Goal: Information Seeking & Learning: Learn about a topic

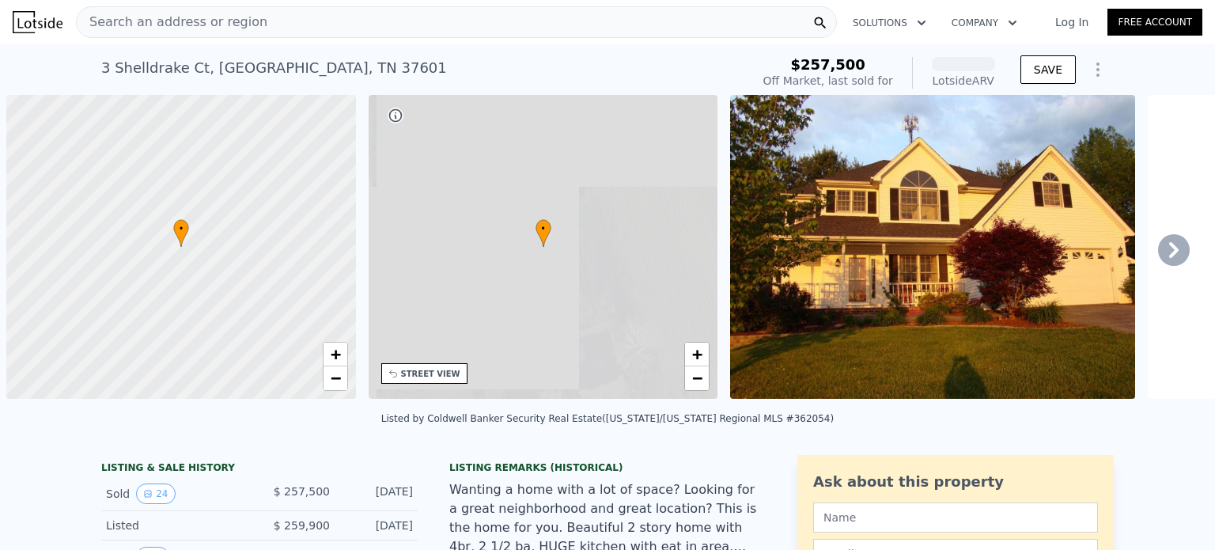
scroll to position [0, 6]
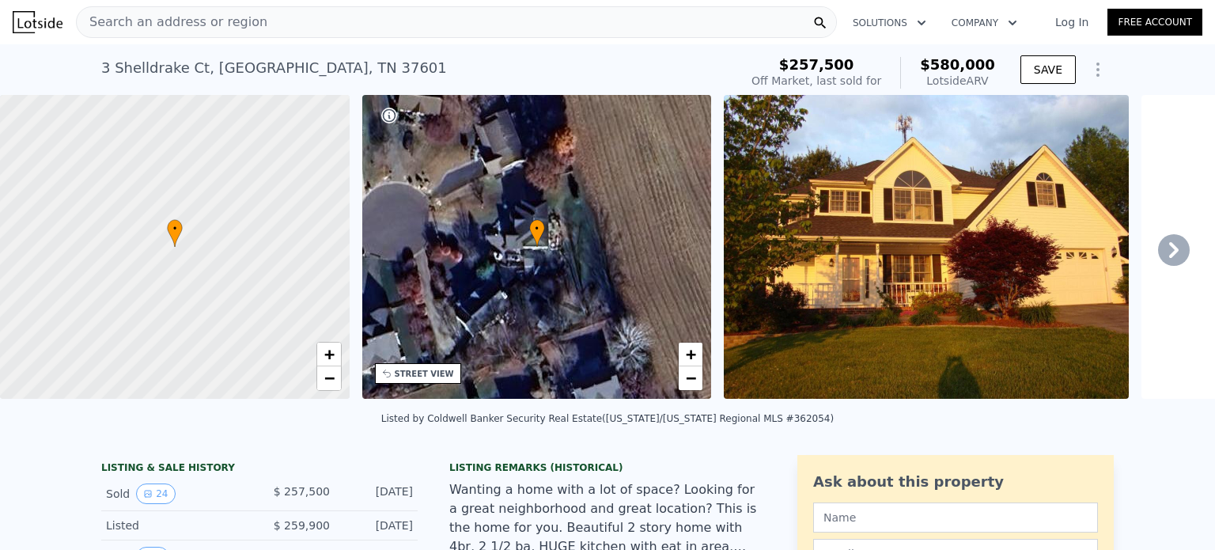
click at [272, 546] on div "$ 203,500" at bounding box center [294, 556] width 70 height 21
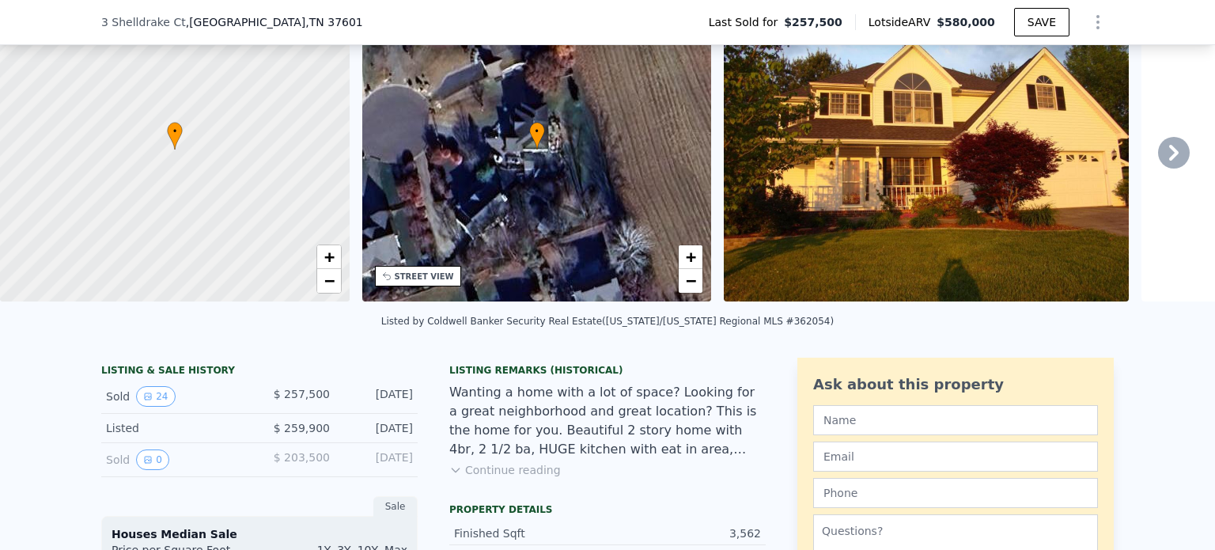
scroll to position [380, 0]
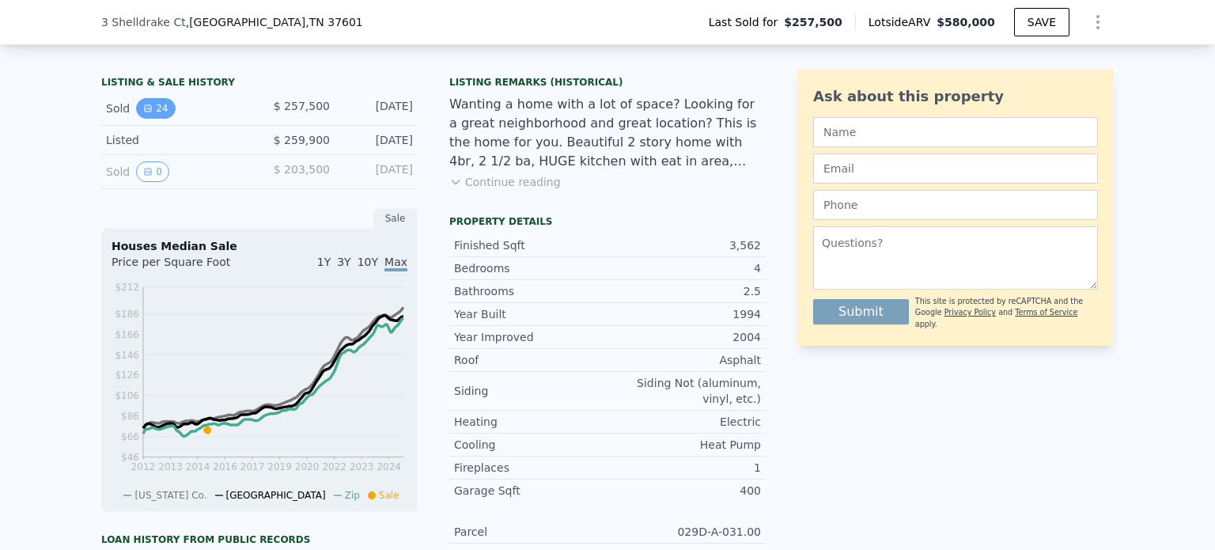
click at [149, 119] on button "24" at bounding box center [155, 108] width 39 height 21
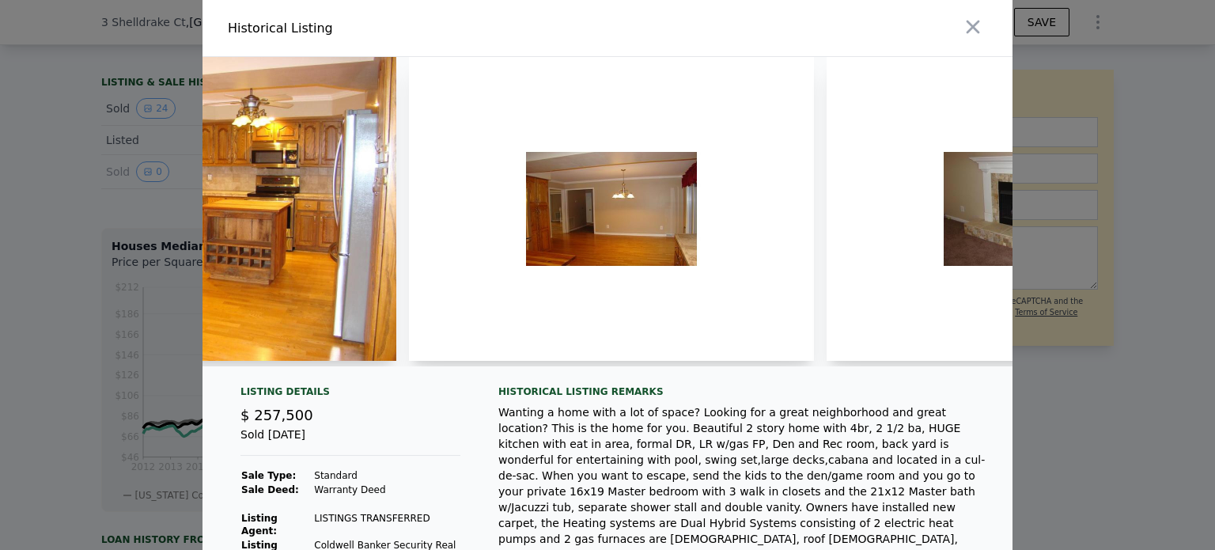
scroll to position [0, 2731]
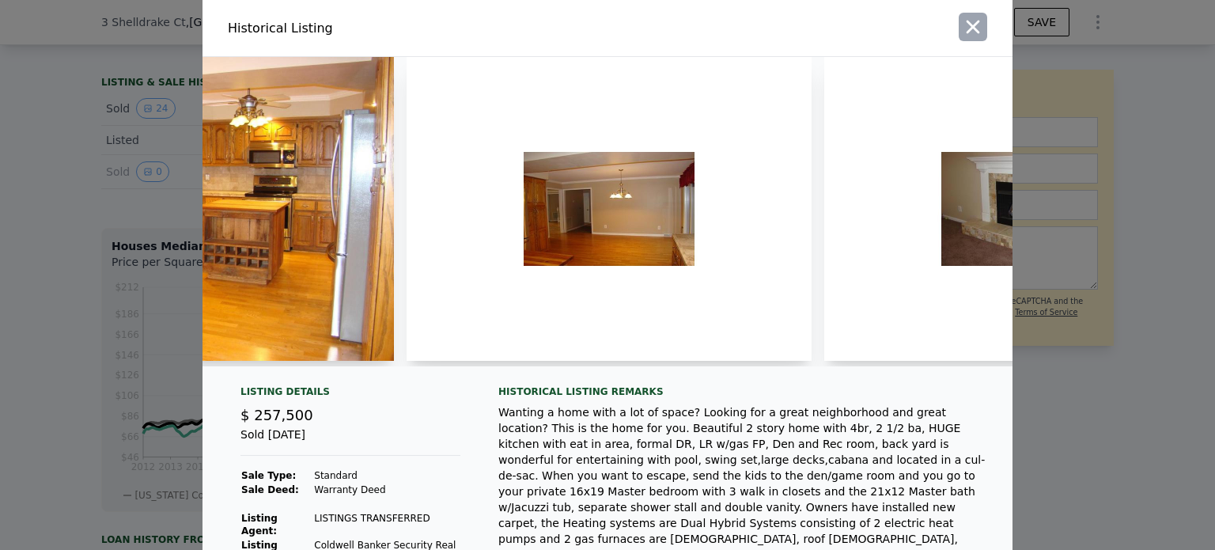
click at [969, 32] on icon "button" at bounding box center [973, 27] width 22 height 22
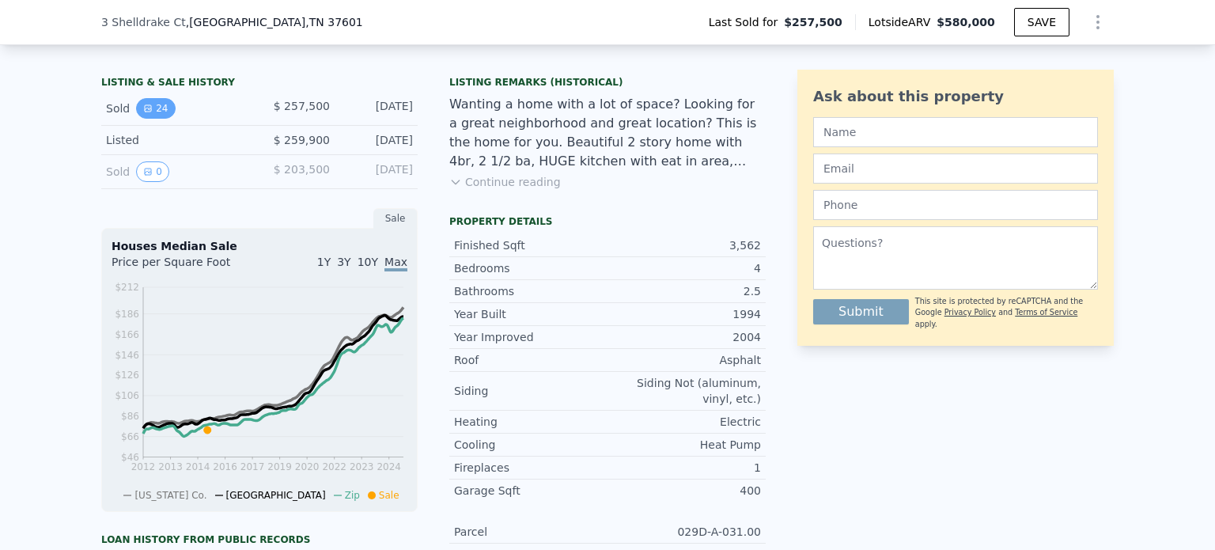
click at [149, 119] on button "24" at bounding box center [155, 108] width 39 height 21
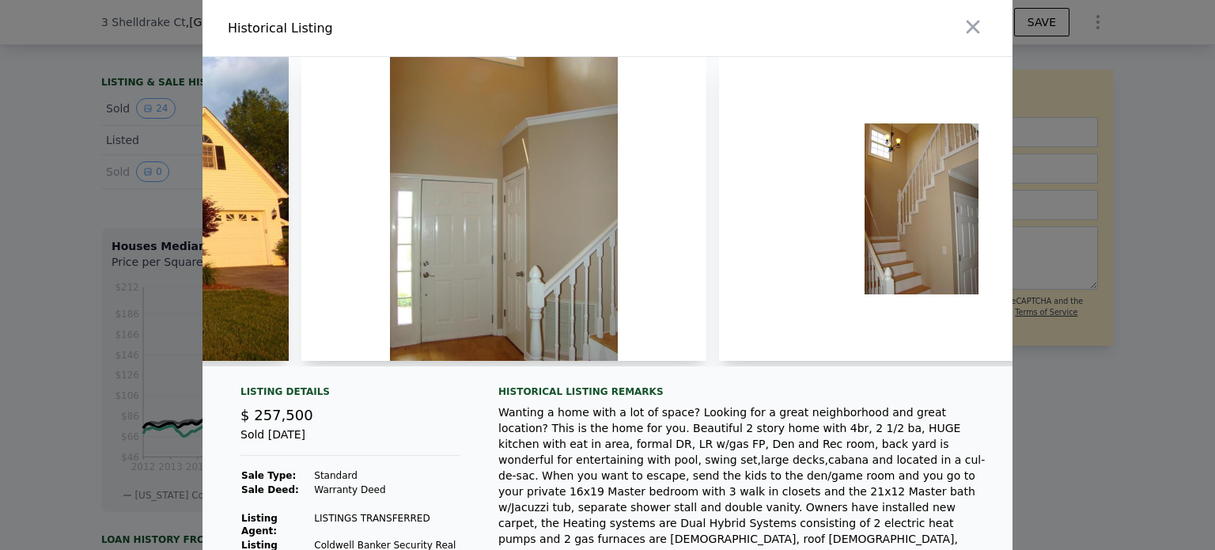
scroll to position [0, 332]
click at [455, 231] on img at bounding box center [502, 209] width 405 height 304
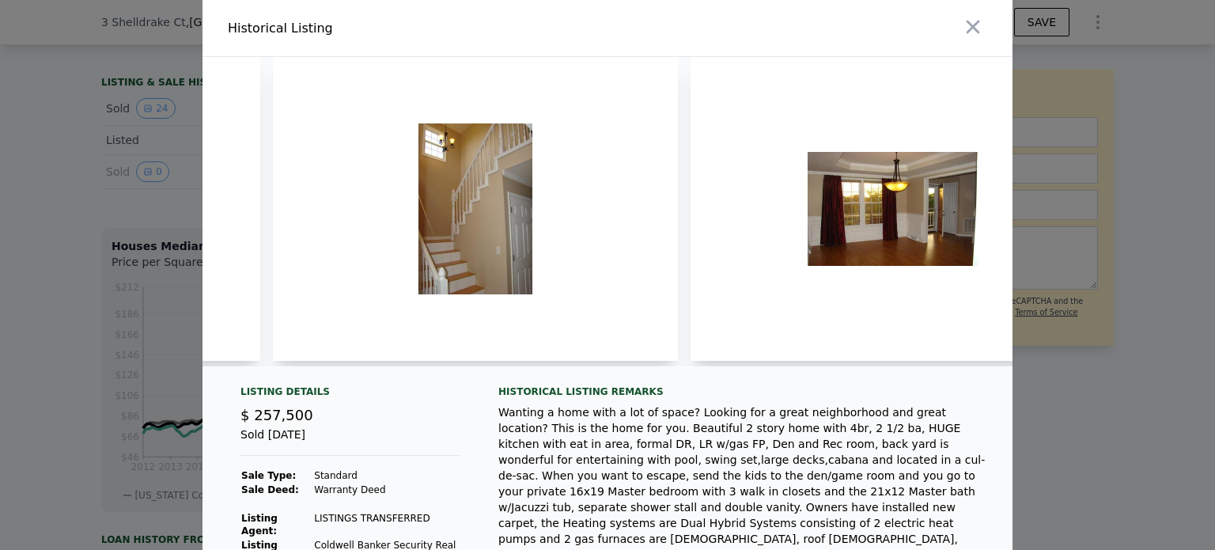
scroll to position [0, 781]
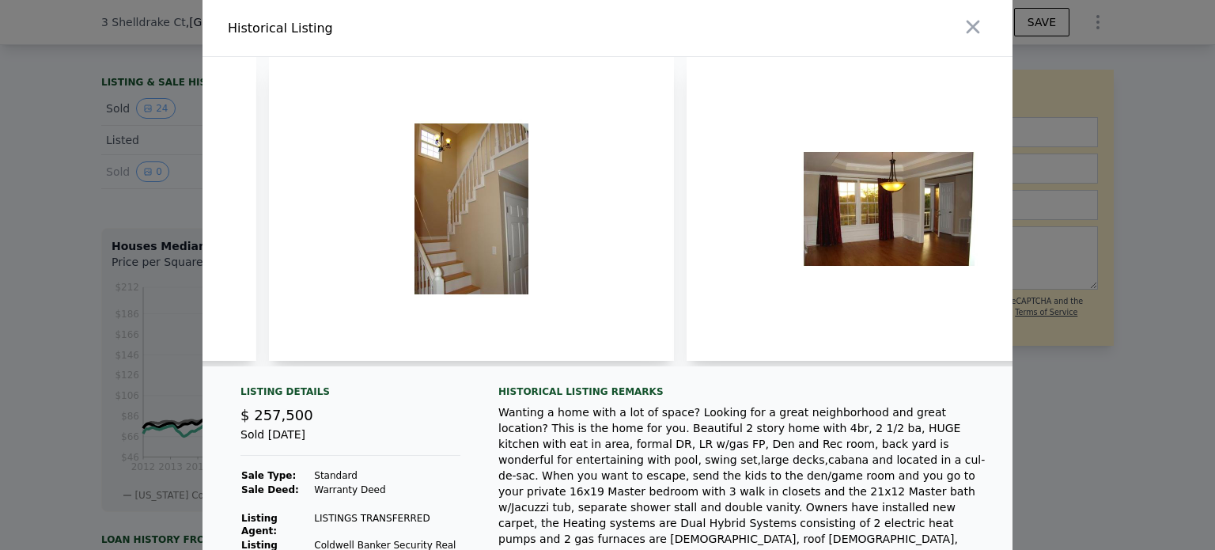
click at [461, 212] on img at bounding box center [471, 209] width 405 height 304
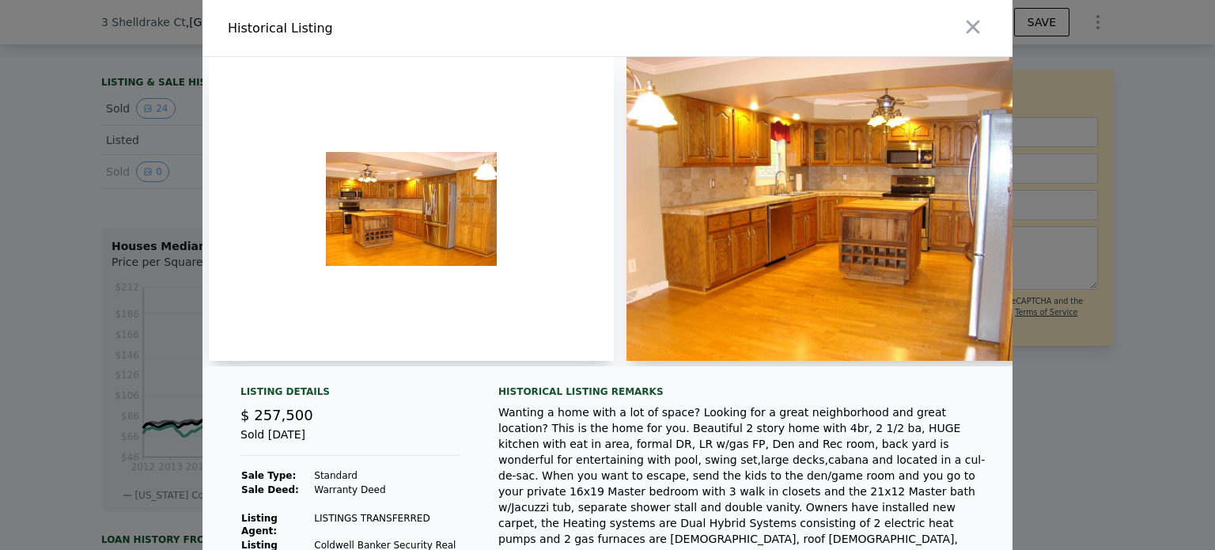
scroll to position [0, 2095]
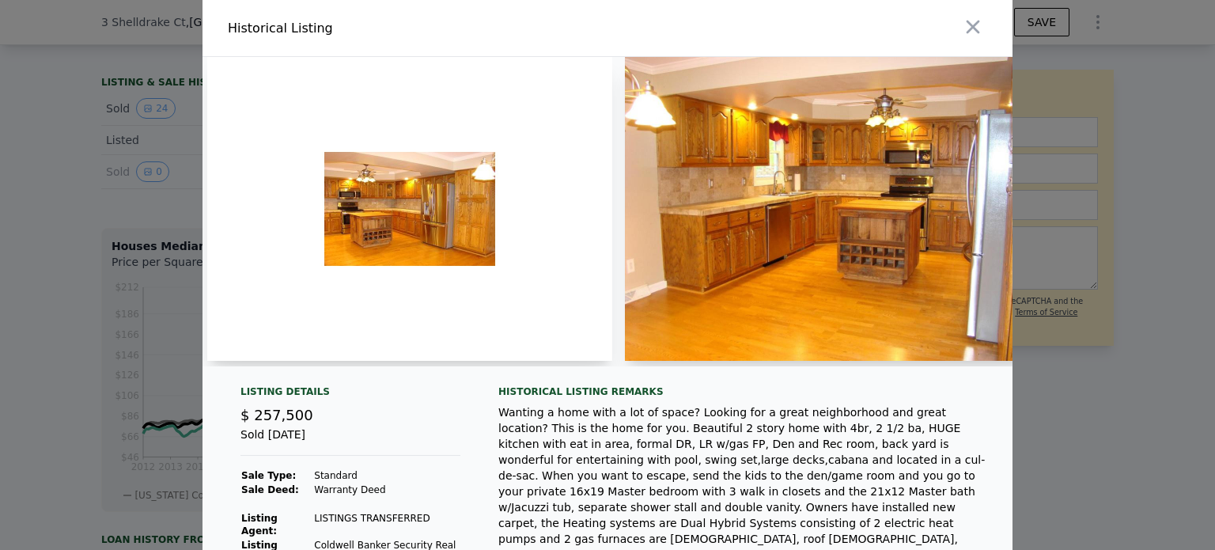
click at [778, 281] on img at bounding box center [827, 209] width 405 height 304
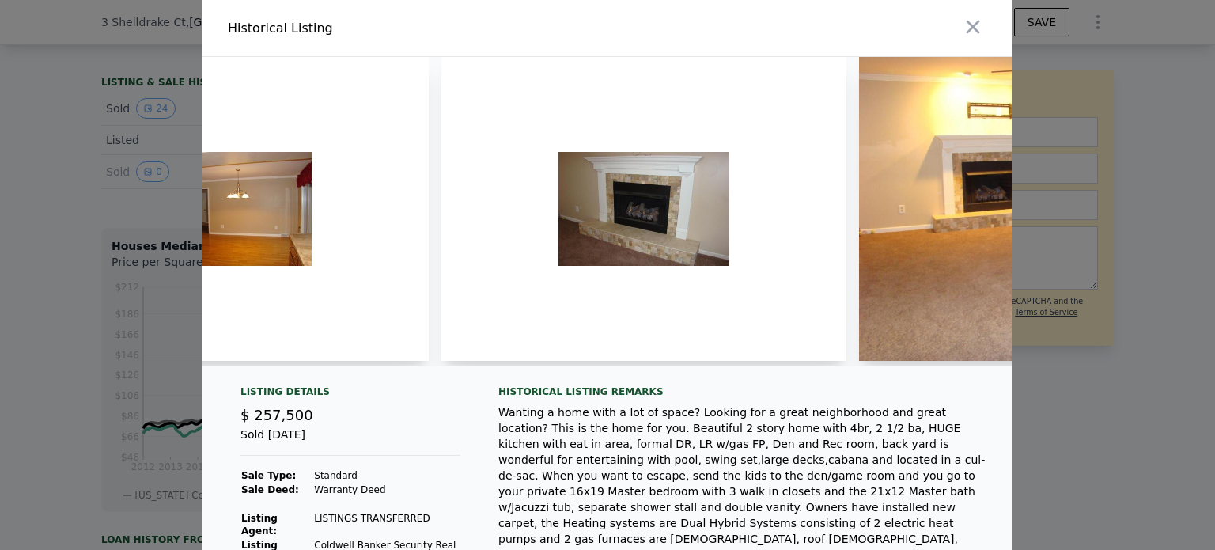
scroll to position [0, 3536]
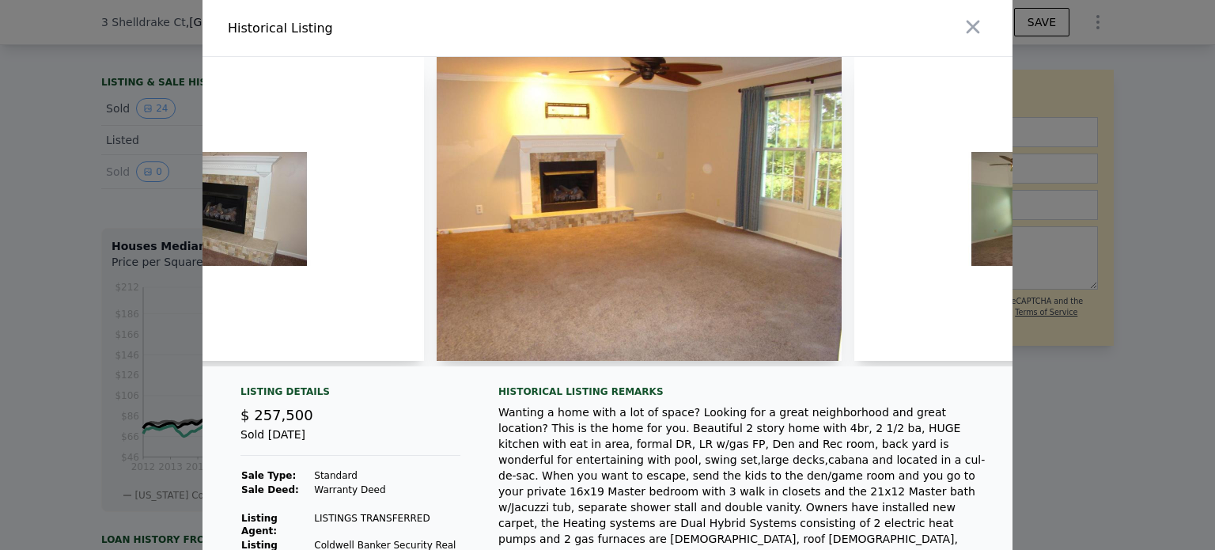
click at [674, 207] on img at bounding box center [638, 209] width 405 height 304
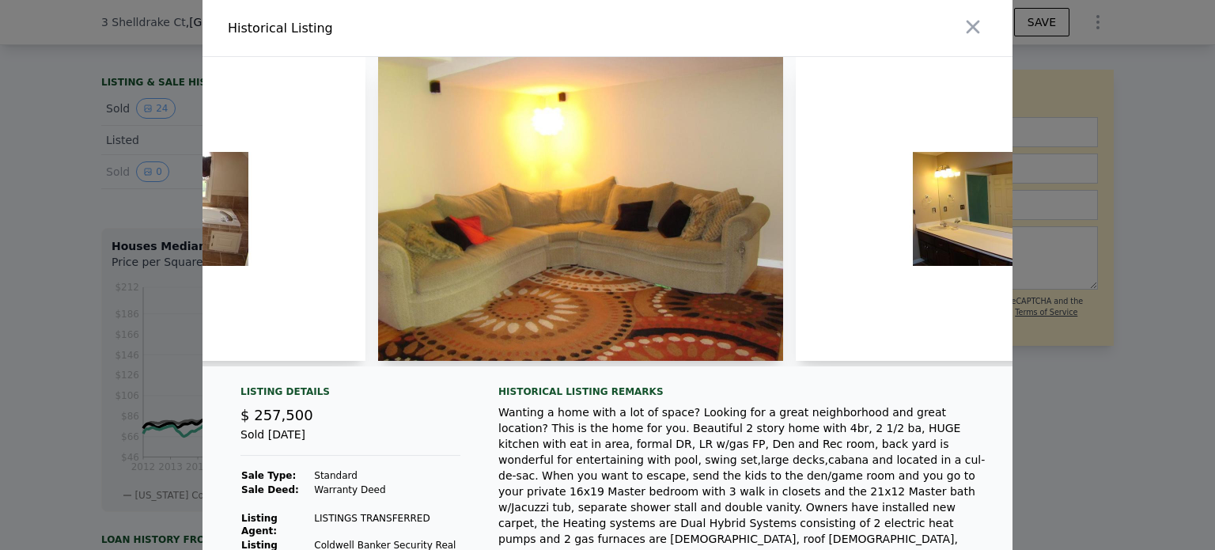
scroll to position [0, 4849]
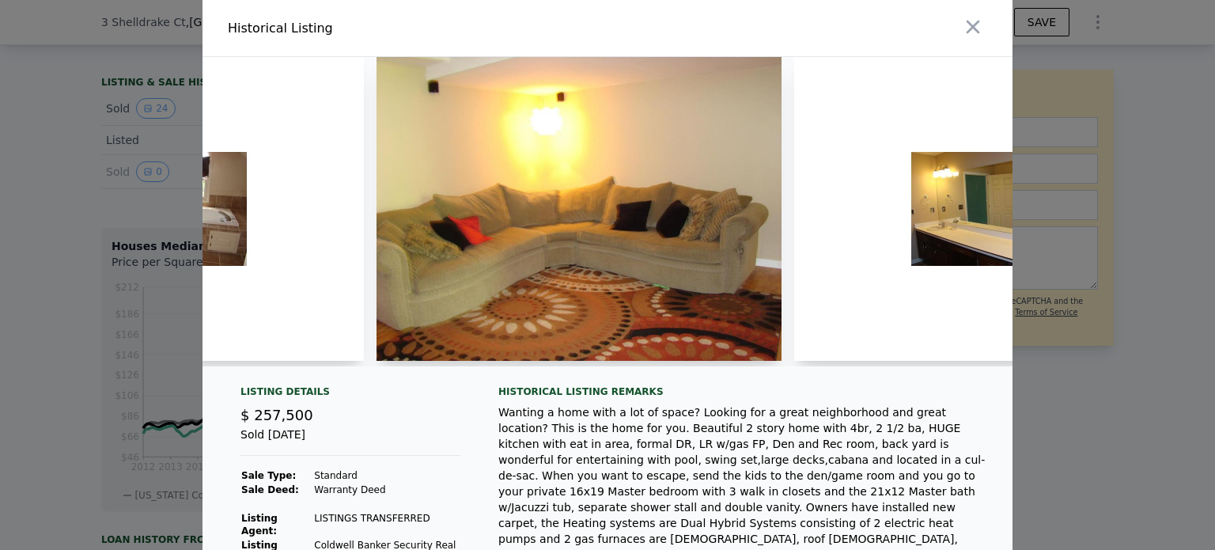
click at [659, 301] on img at bounding box center [578, 209] width 405 height 304
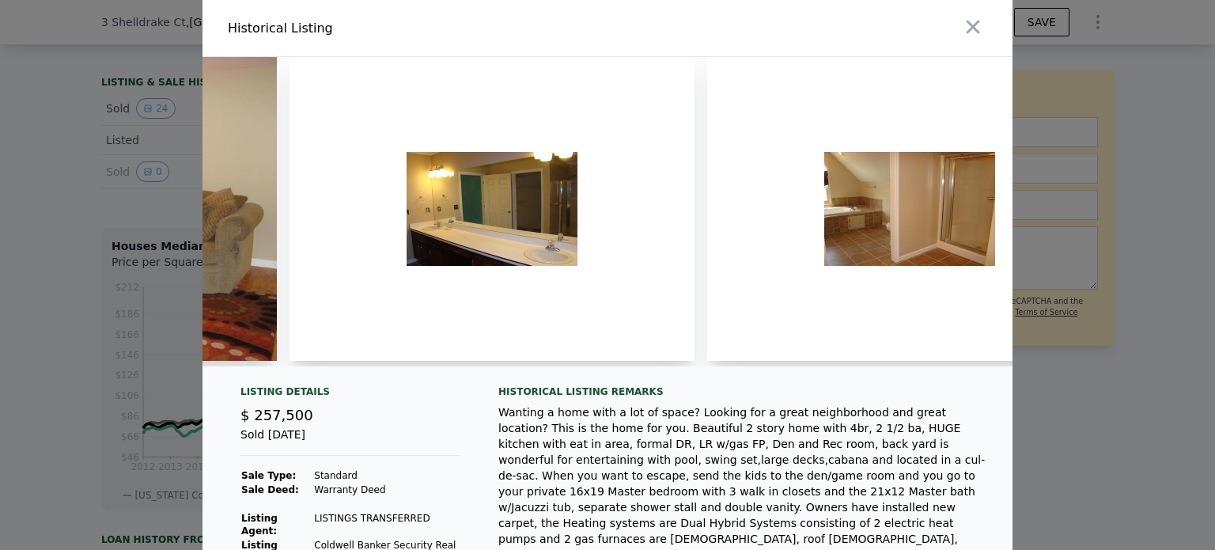
scroll to position [0, 5409]
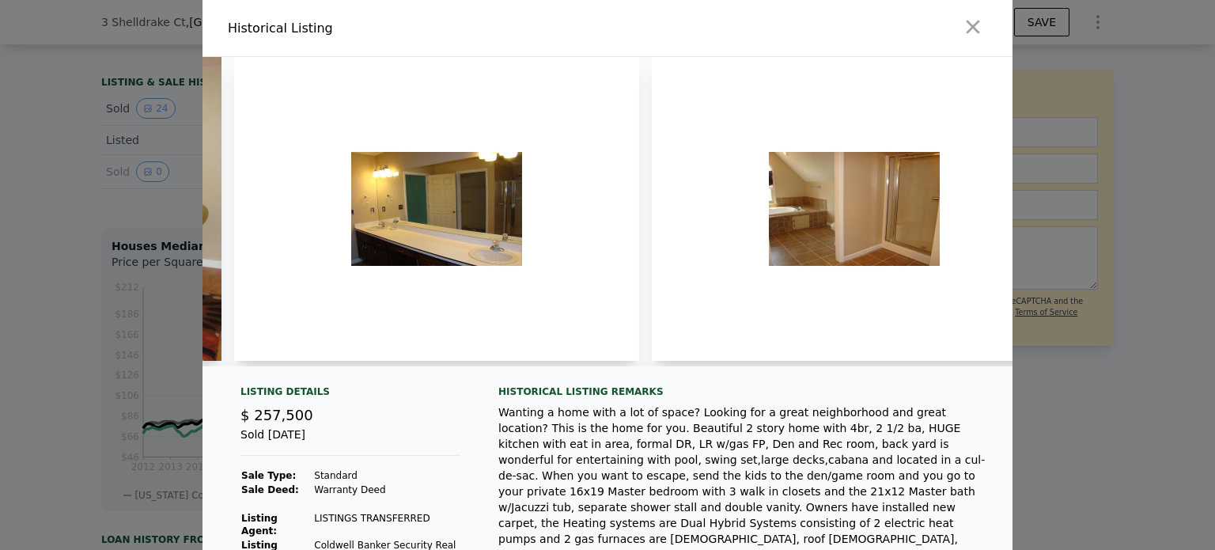
click at [456, 176] on img at bounding box center [436, 209] width 405 height 304
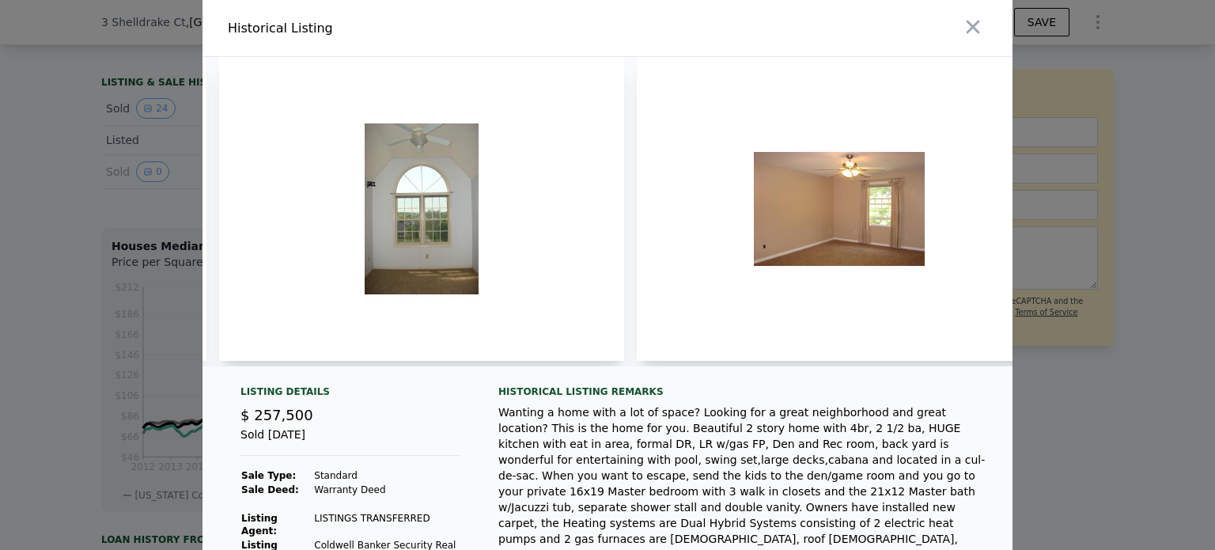
scroll to position [0, 6309]
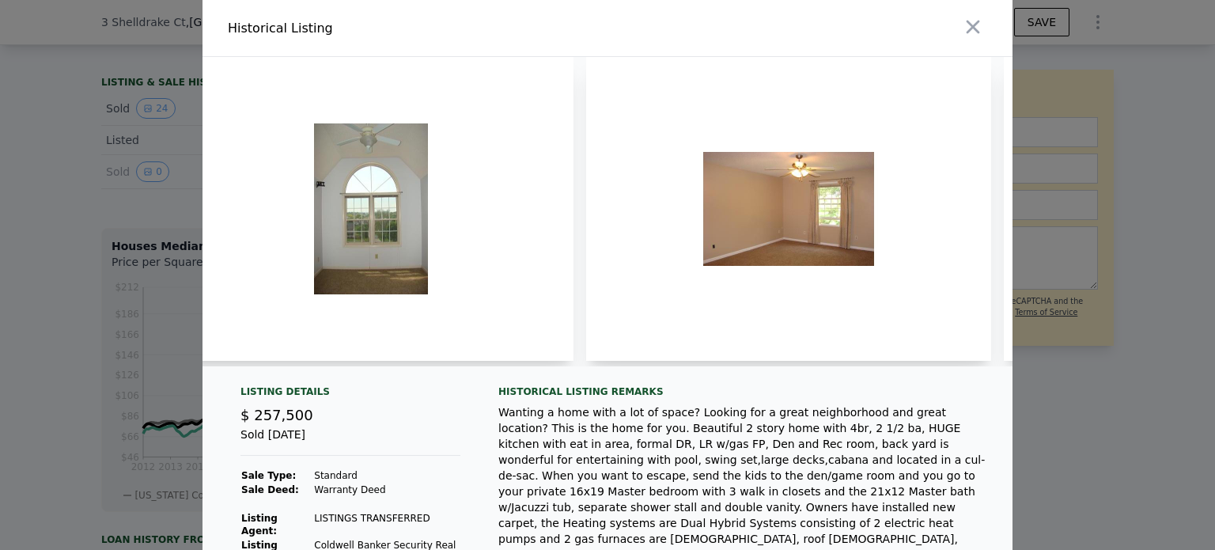
click at [399, 221] on img at bounding box center [370, 209] width 405 height 304
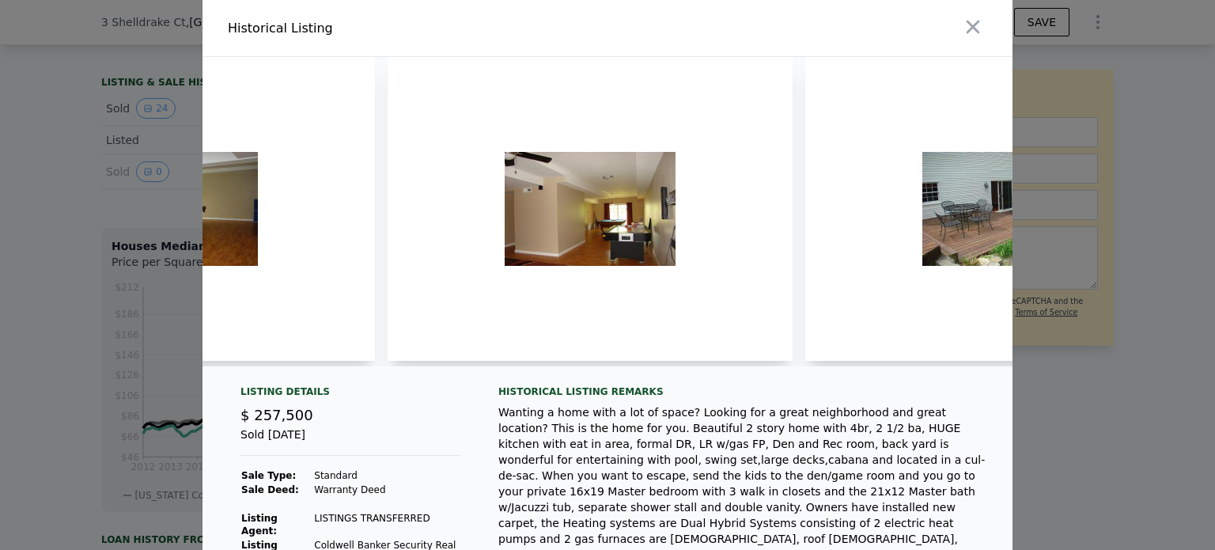
scroll to position [0, 8219]
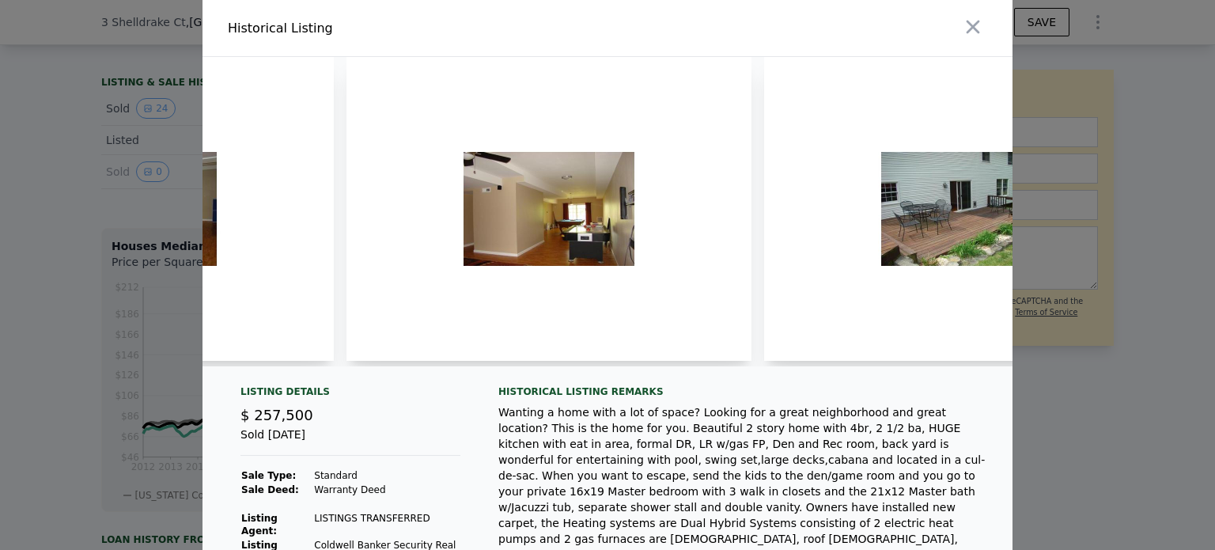
click at [556, 253] on img at bounding box center [548, 209] width 405 height 304
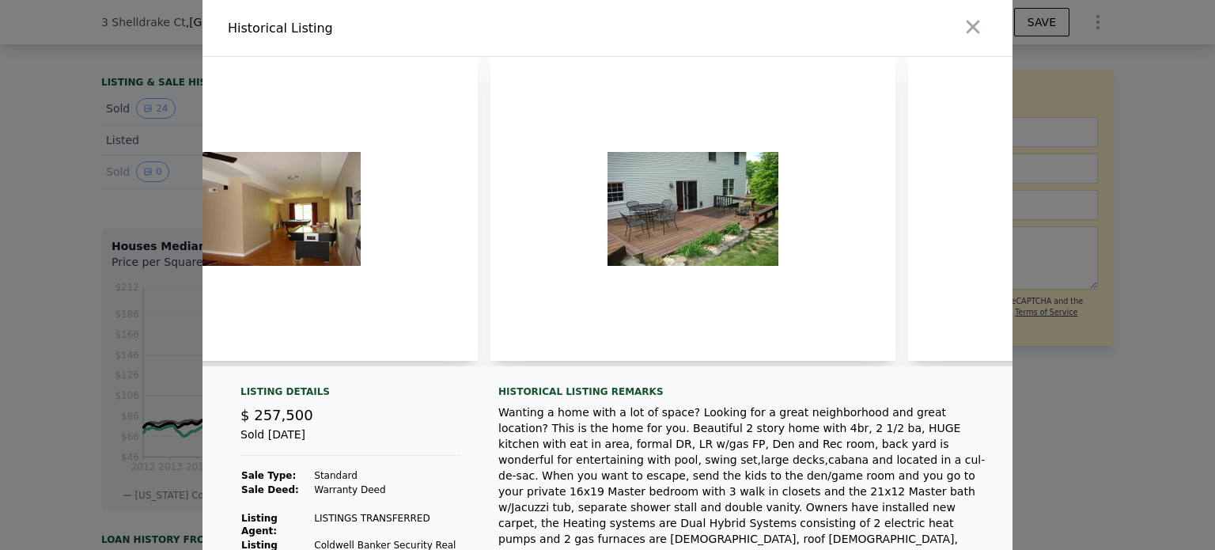
scroll to position [0, 8565]
